Goal: Navigation & Orientation: Find specific page/section

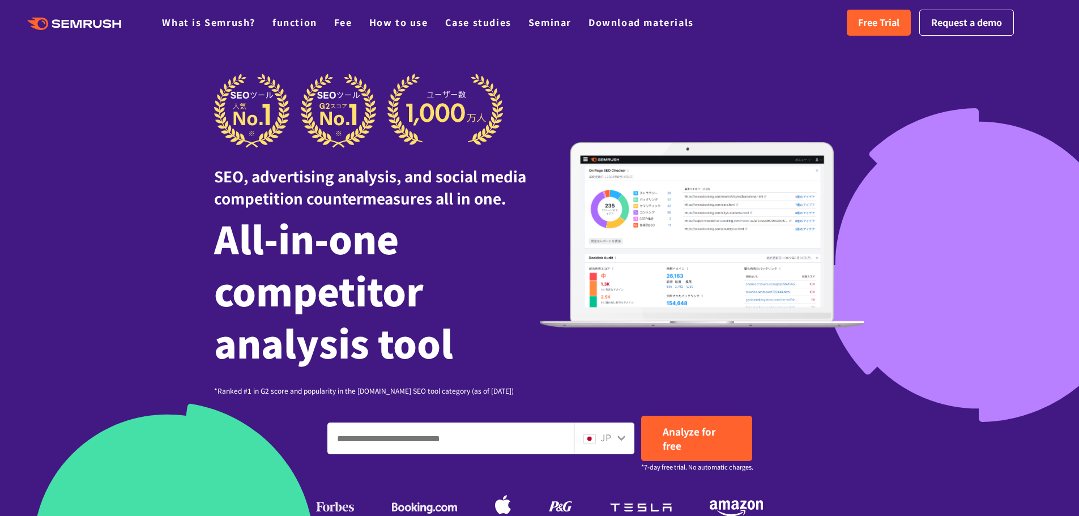
click at [622, 351] on div "SEO, advertising analysis, and social media competition countermeasures all in …" at bounding box center [539, 235] width 651 height 322
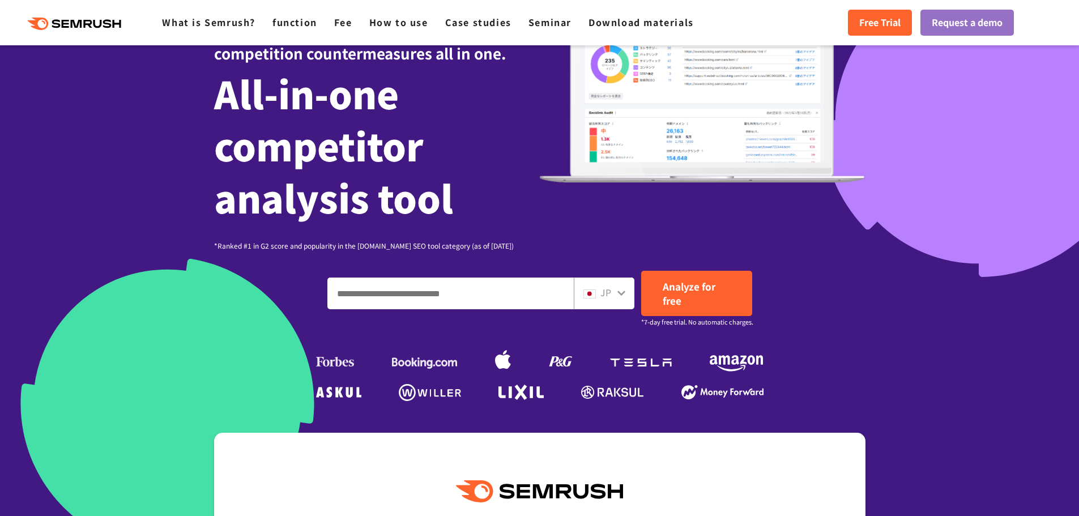
scroll to position [170, 0]
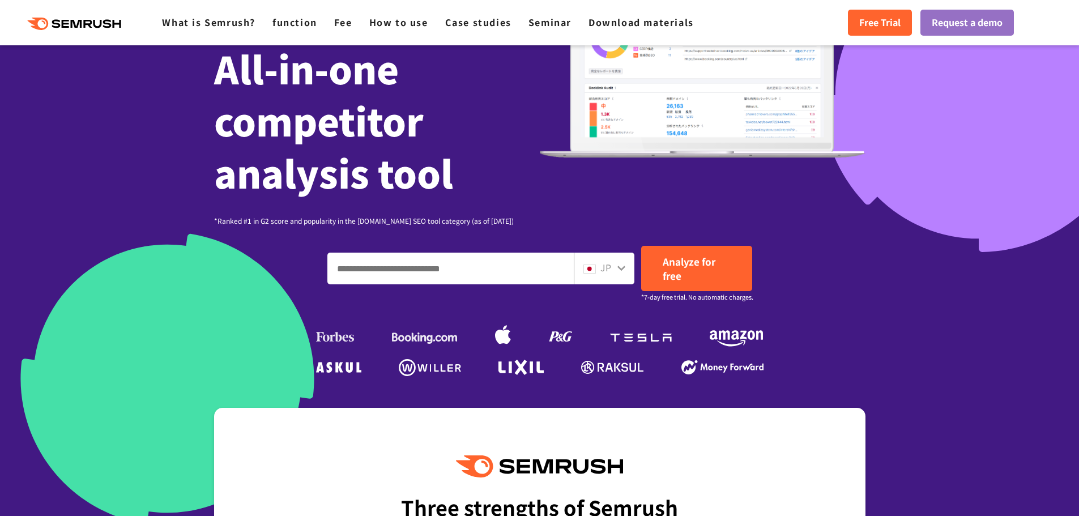
click at [613, 262] on div "JP" at bounding box center [601, 268] width 36 height 15
click at [621, 270] on icon at bounding box center [621, 268] width 8 height 5
click at [587, 268] on img at bounding box center [589, 269] width 12 height 9
click at [598, 270] on div "JP" at bounding box center [601, 268] width 36 height 15
click at [611, 270] on font "JP" at bounding box center [605, 268] width 11 height 14
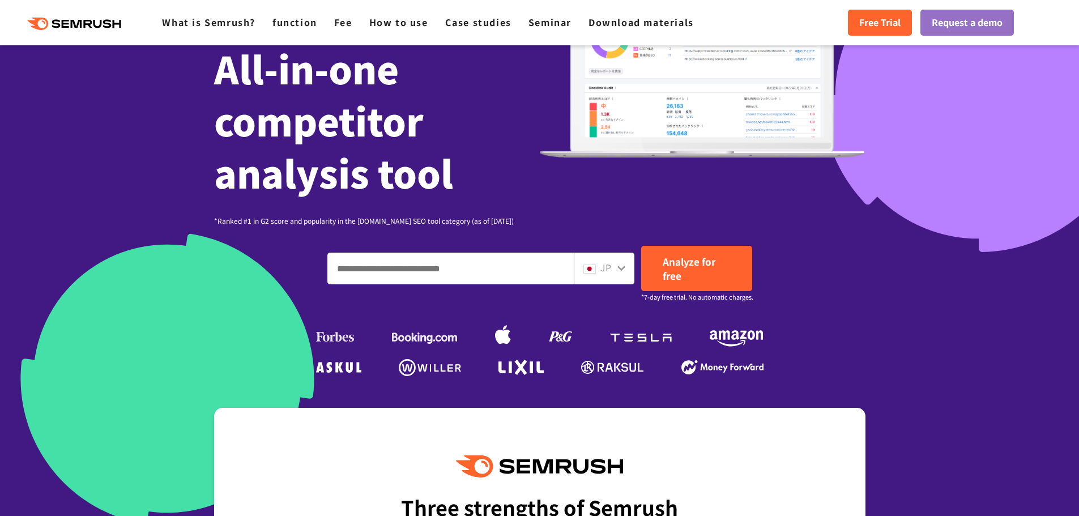
click at [617, 267] on icon at bounding box center [621, 267] width 9 height 9
click at [593, 267] on img at bounding box center [589, 269] width 12 height 9
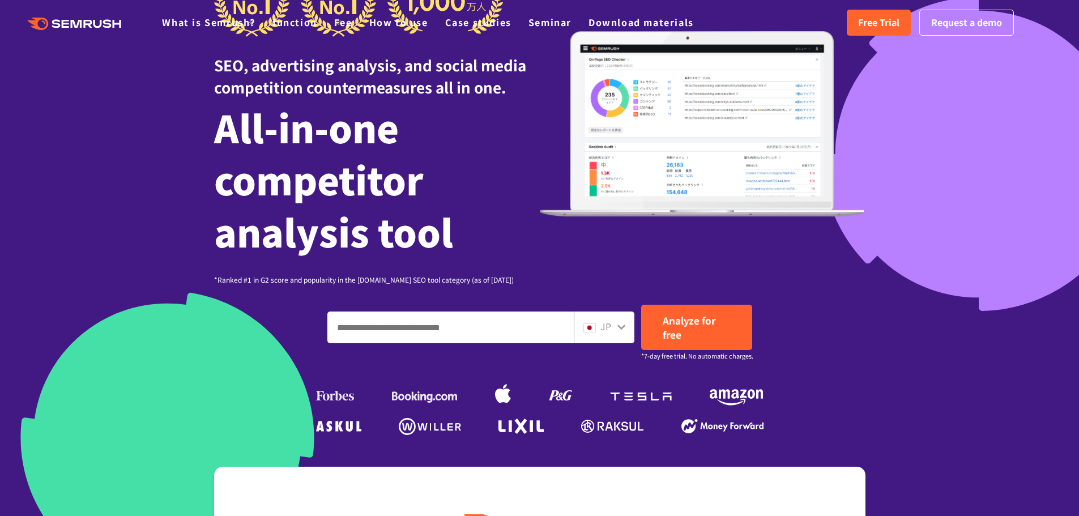
scroll to position [0, 0]
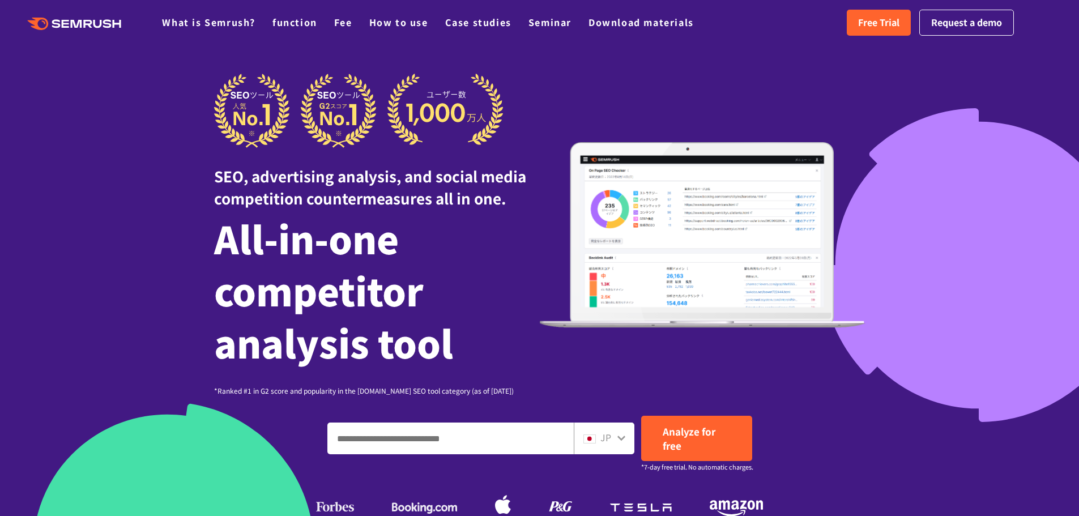
click at [465, 253] on h1 "All-in-one competitor analysis tool" at bounding box center [377, 290] width 326 height 156
click at [589, 435] on img at bounding box center [589, 438] width 12 height 9
click at [515, 438] on input "Enter a domain, keyword or URL" at bounding box center [450, 438] width 245 height 31
